Goal: Task Accomplishment & Management: Manage account settings

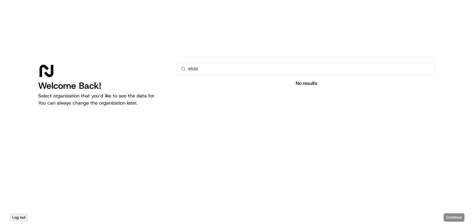
type input "6539"
click at [230, 69] on input "text" at bounding box center [310, 69] width 244 height 12
type input "giant"
click at [21, 216] on button "Log out" at bounding box center [19, 217] width 19 height 8
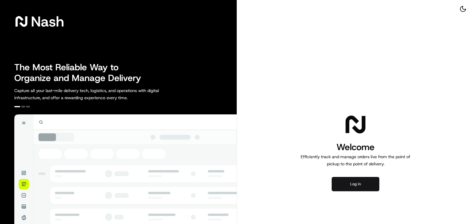
click at [356, 180] on button "Log in" at bounding box center [356, 184] width 48 height 14
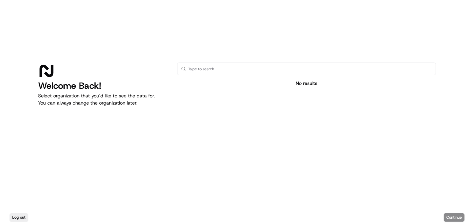
click at [269, 68] on input "text" at bounding box center [310, 69] width 244 height 12
click at [257, 71] on input "text" at bounding box center [310, 69] width 244 height 12
type input "Giant"
click at [255, 70] on input "text" at bounding box center [310, 69] width 244 height 12
click at [184, 70] on icon at bounding box center [183, 68] width 5 height 5
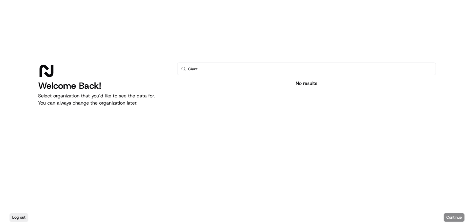
click at [213, 68] on input "Giant" at bounding box center [310, 69] width 244 height 12
type input "G"
click at [21, 215] on button "Log out" at bounding box center [19, 217] width 19 height 8
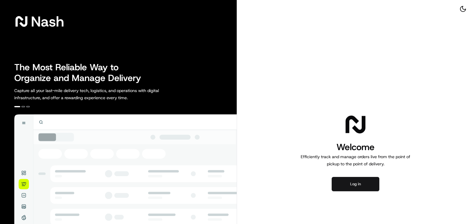
click at [360, 185] on button "Log in" at bounding box center [356, 184] width 48 height 14
click at [459, 9] on button at bounding box center [463, 9] width 12 height 8
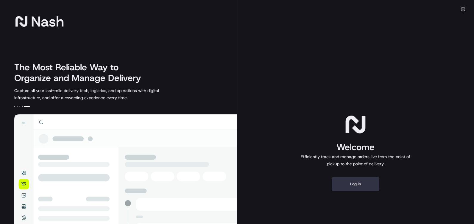
click at [362, 185] on button "Log in" at bounding box center [356, 184] width 48 height 14
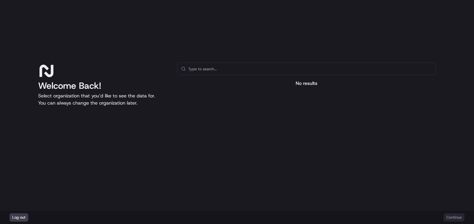
click at [208, 64] on input "text" at bounding box center [310, 69] width 244 height 12
click at [320, 72] on input "text" at bounding box center [310, 69] width 244 height 12
type input "G"
type input "6"
click at [320, 72] on input "text" at bounding box center [310, 69] width 244 height 12
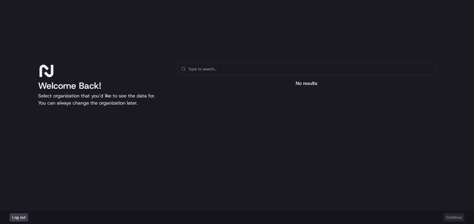
click at [214, 112] on div at bounding box center [306, 139] width 259 height 95
click at [310, 81] on div "No results" at bounding box center [306, 83] width 259 height 7
click at [22, 219] on button "Log out" at bounding box center [19, 217] width 19 height 8
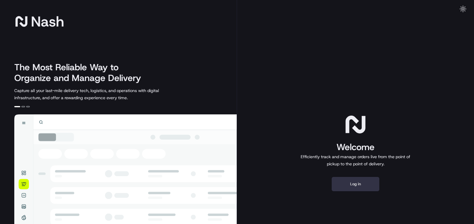
click at [360, 181] on button "Log in" at bounding box center [356, 184] width 48 height 14
click at [359, 177] on button "Log in" at bounding box center [356, 184] width 48 height 14
